Goal: Find specific page/section: Find specific page/section

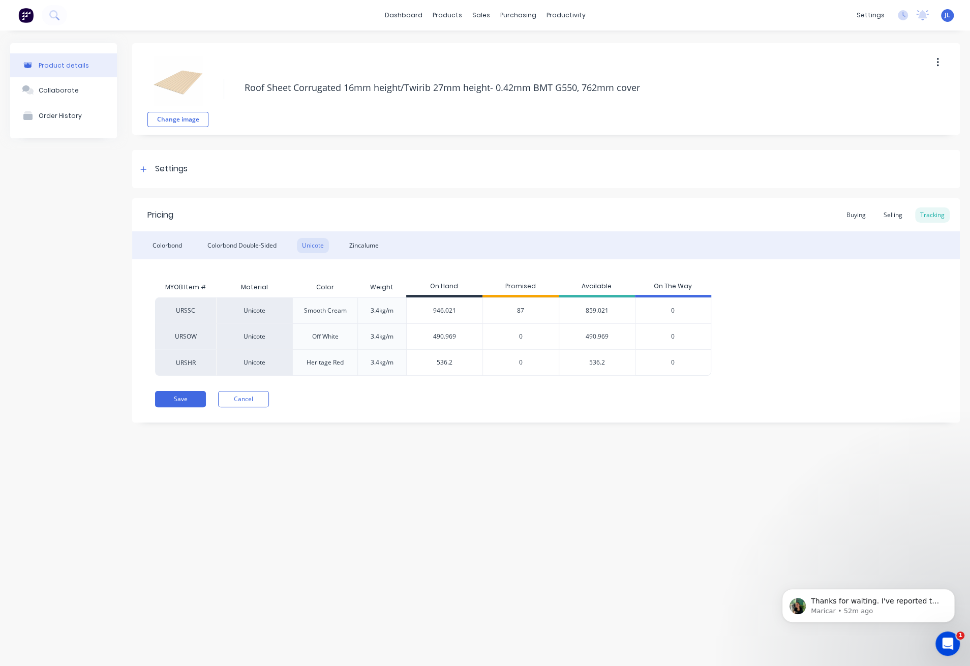
type textarea "x"
click at [315, 49] on div "Change image Roof Sheet Corrugated 16mm height/Twirib 27mm height- 0.42mm BMT G…" at bounding box center [545, 88] width 826 height 91
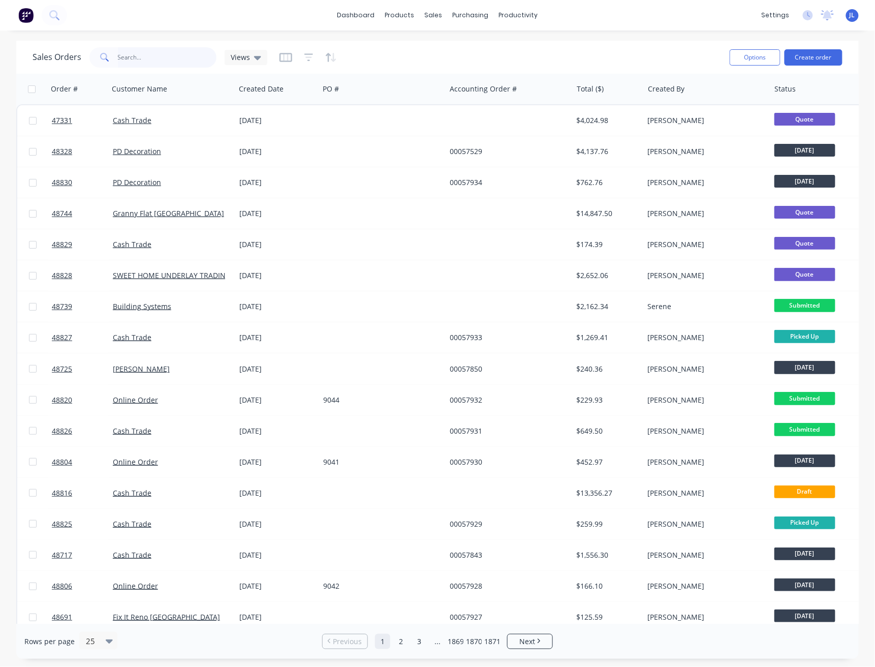
click at [157, 47] on input "text" at bounding box center [167, 57] width 99 height 20
paste input "[PERSON_NAME]"
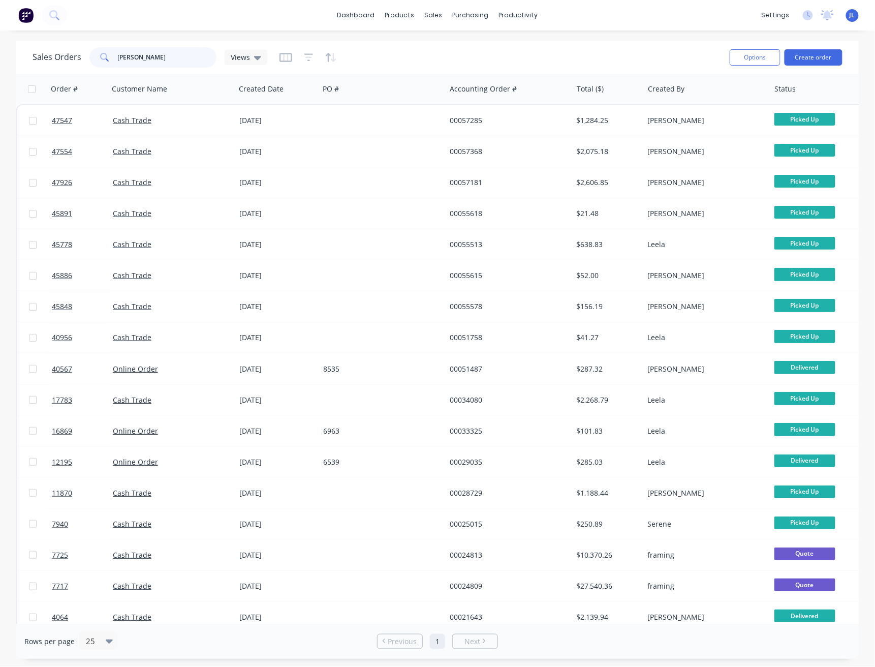
type input "[PERSON_NAME]"
